Goal: Share content

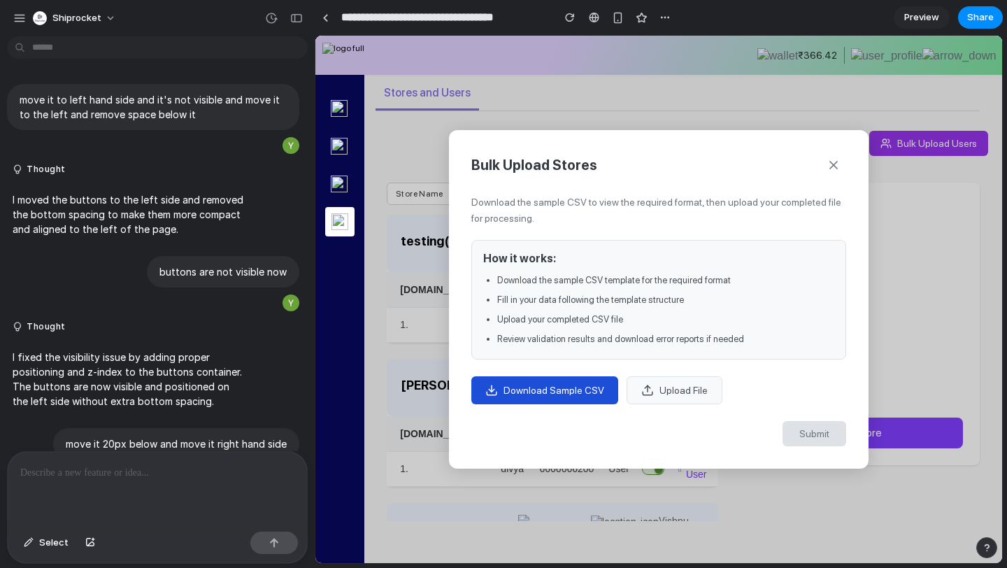
scroll to position [3385, 0]
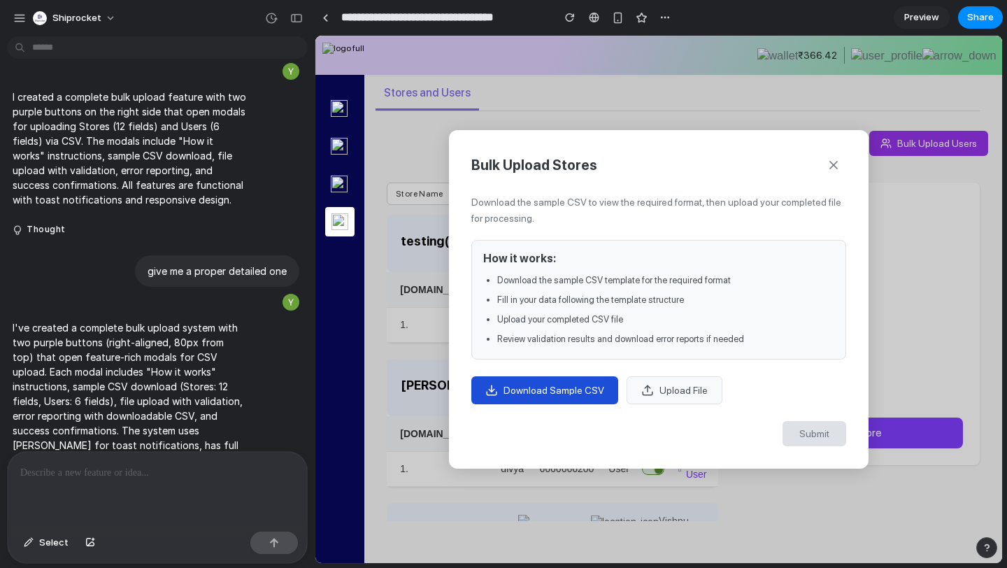
click at [561, 394] on span "Download Sample CSV" at bounding box center [553, 389] width 101 height 11
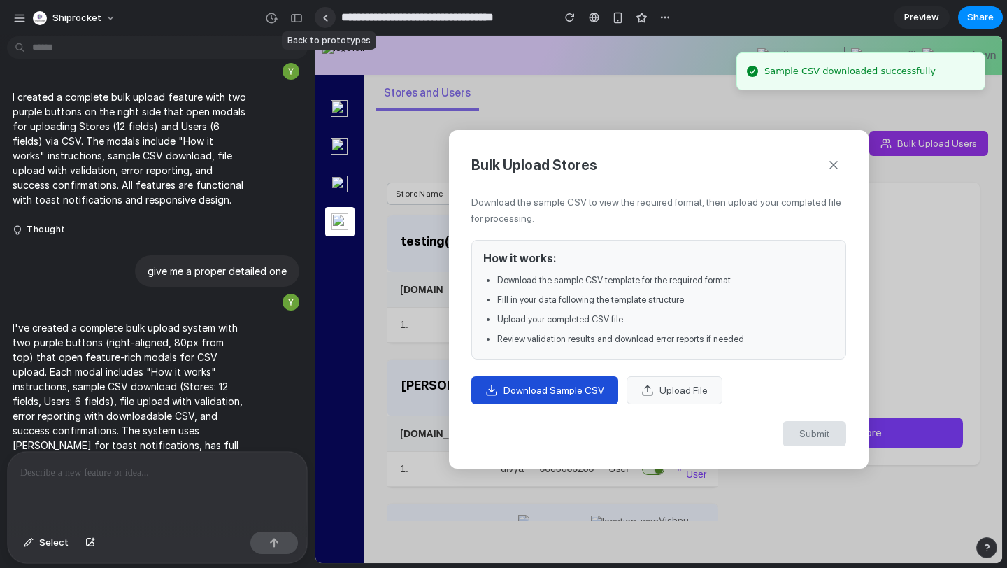
click at [326, 13] on link at bounding box center [325, 17] width 21 height 21
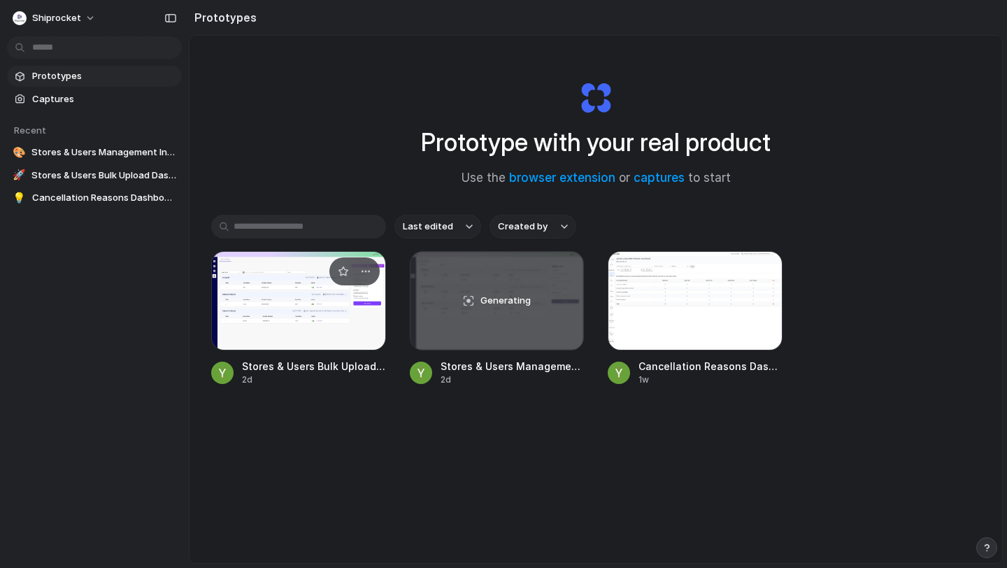
click at [307, 321] on div at bounding box center [298, 300] width 175 height 99
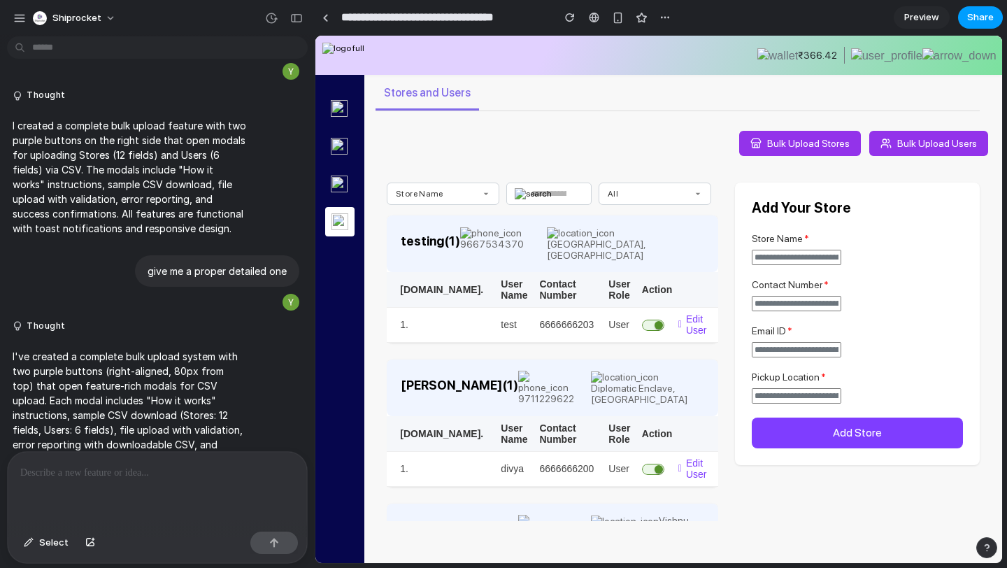
click at [975, 18] on span "Share" at bounding box center [980, 17] width 27 height 14
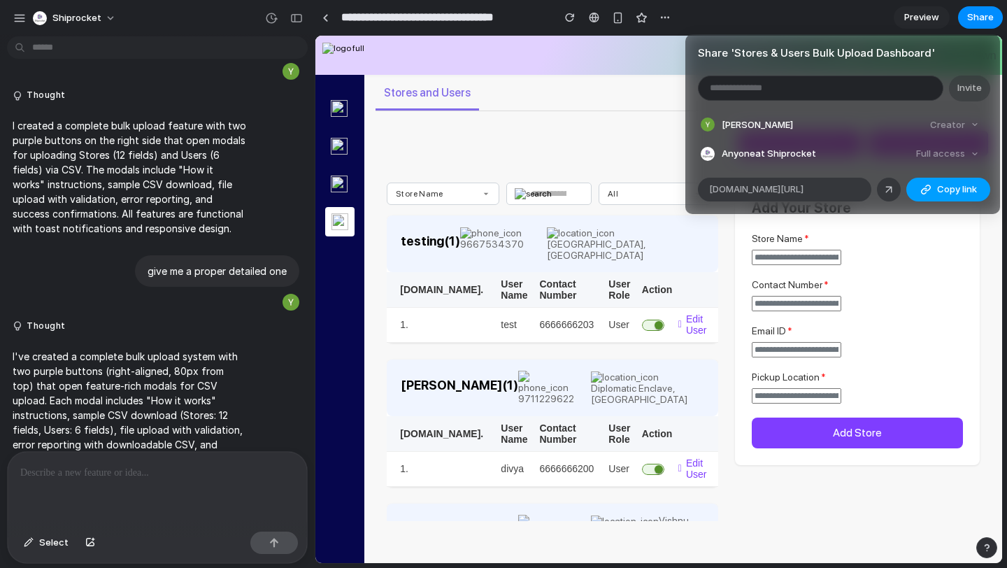
click at [942, 195] on span "Copy link" at bounding box center [957, 189] width 40 height 14
click at [594, 71] on div "Share ' Stores & Users Bulk Upload Dashboard ' Invite Yathansh Gaba Creator Any…" at bounding box center [503, 284] width 1007 height 568
